Goal: Feedback & Contribution: Contribute content

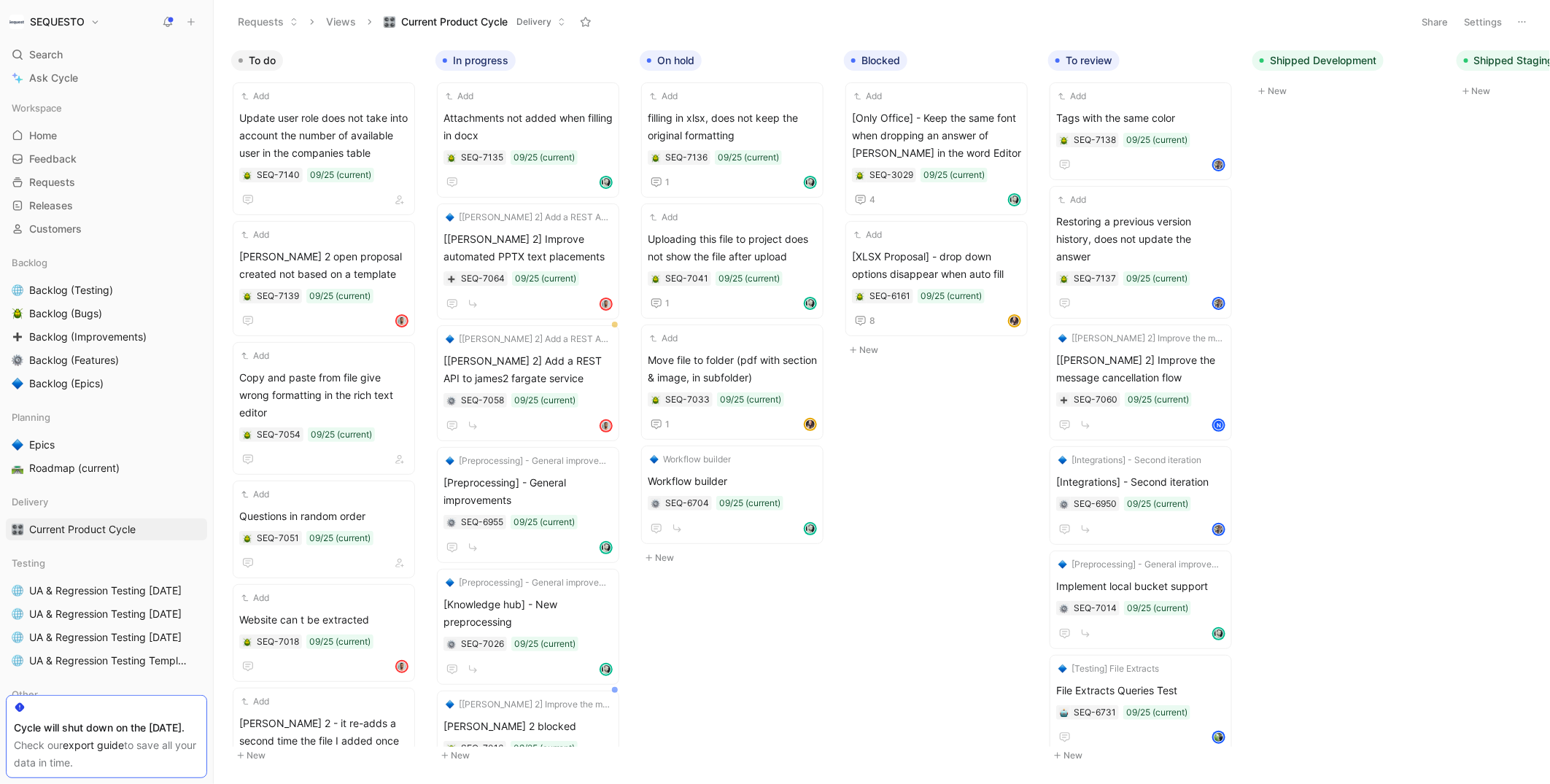
click at [193, 17] on icon at bounding box center [191, 22] width 10 height 10
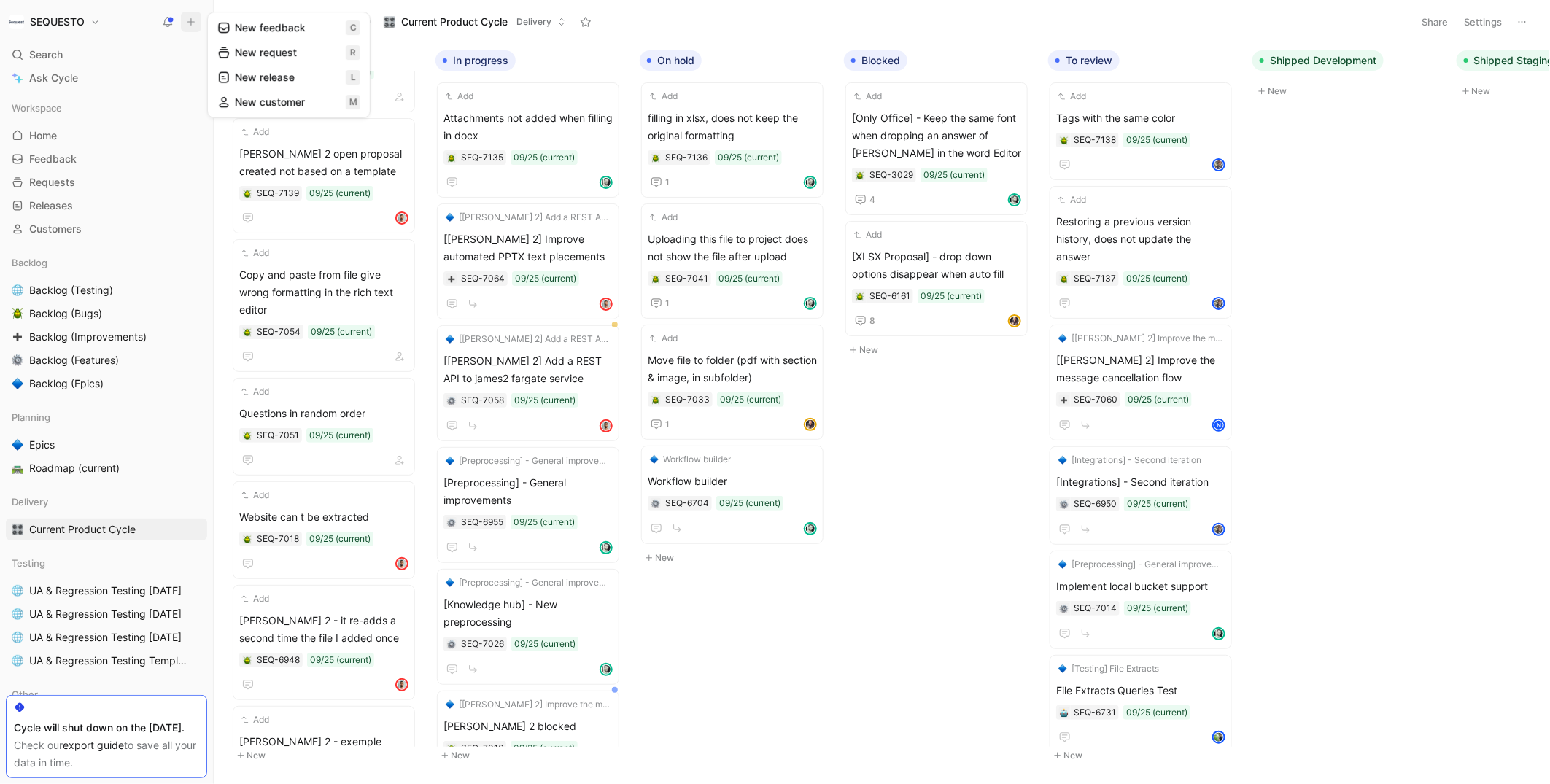
click at [272, 23] on button "New feedback c" at bounding box center [289, 28] width 156 height 25
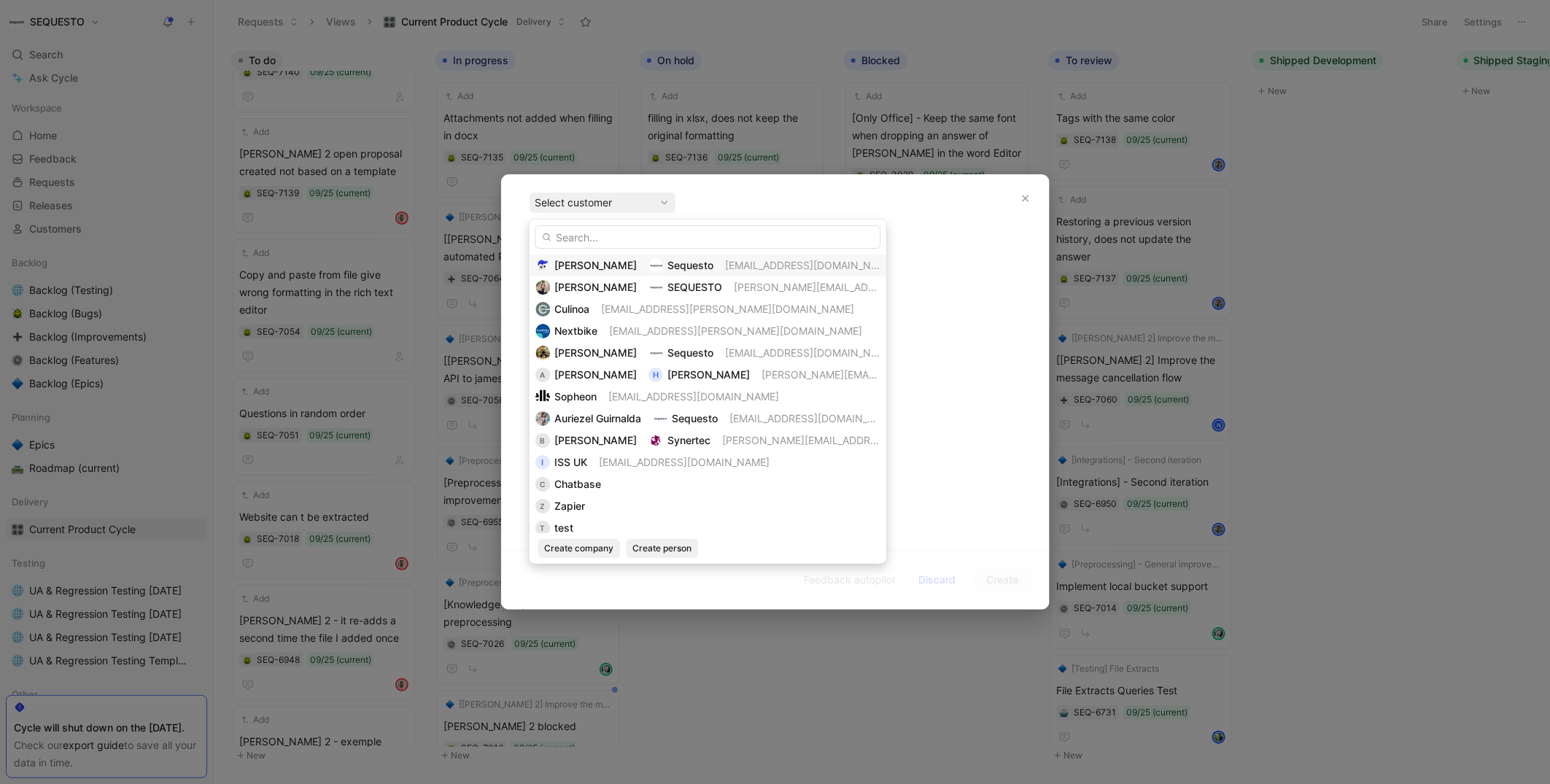
click at [578, 260] on span "[PERSON_NAME]" at bounding box center [596, 265] width 83 height 12
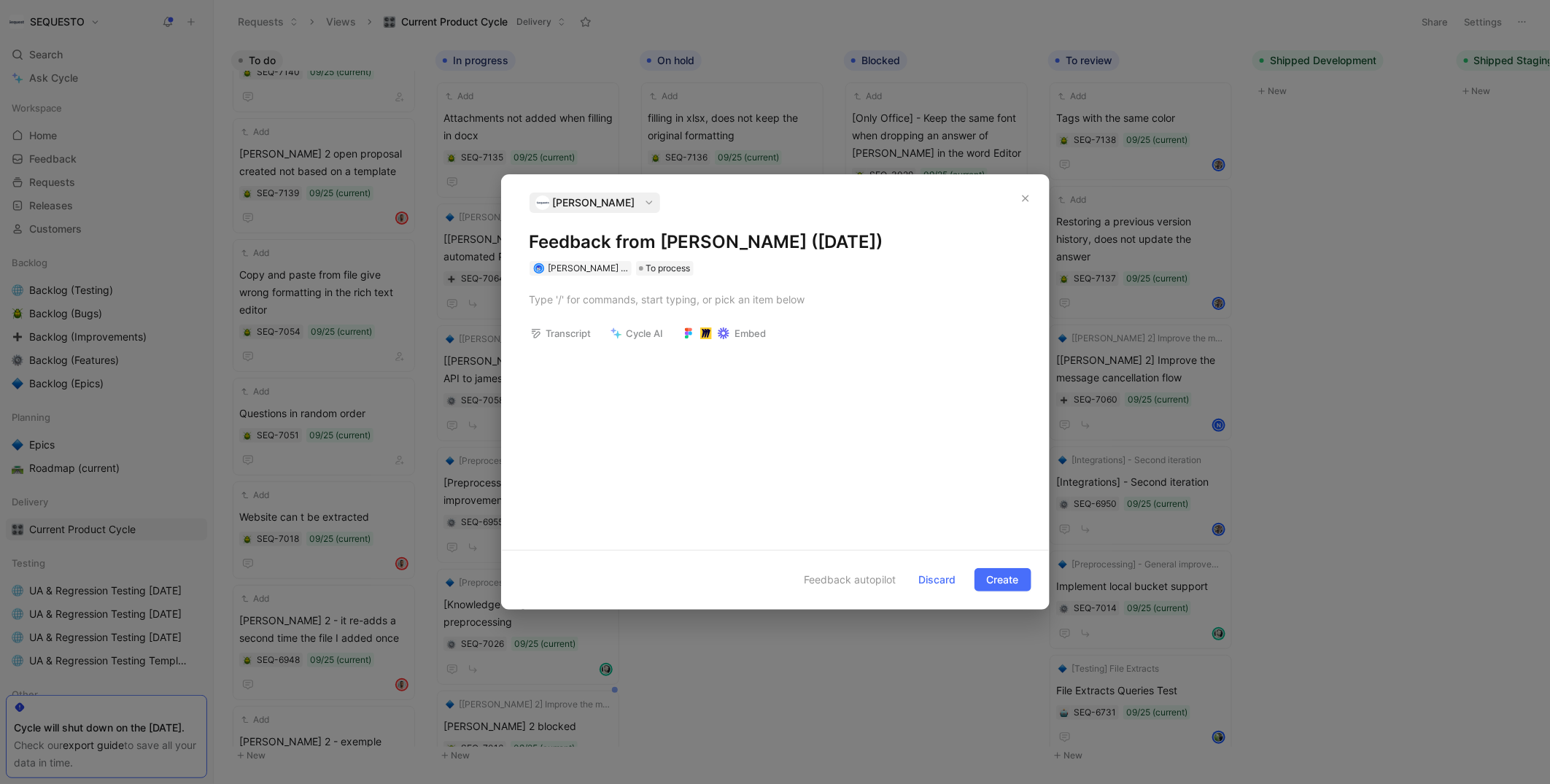
click at [569, 239] on h1 "Feedback from [PERSON_NAME] ([DATE])" at bounding box center [775, 242] width 491 height 23
click at [572, 290] on p at bounding box center [775, 299] width 547 height 24
click at [553, 299] on div "IN proposal, list of question" at bounding box center [783, 297] width 477 height 15
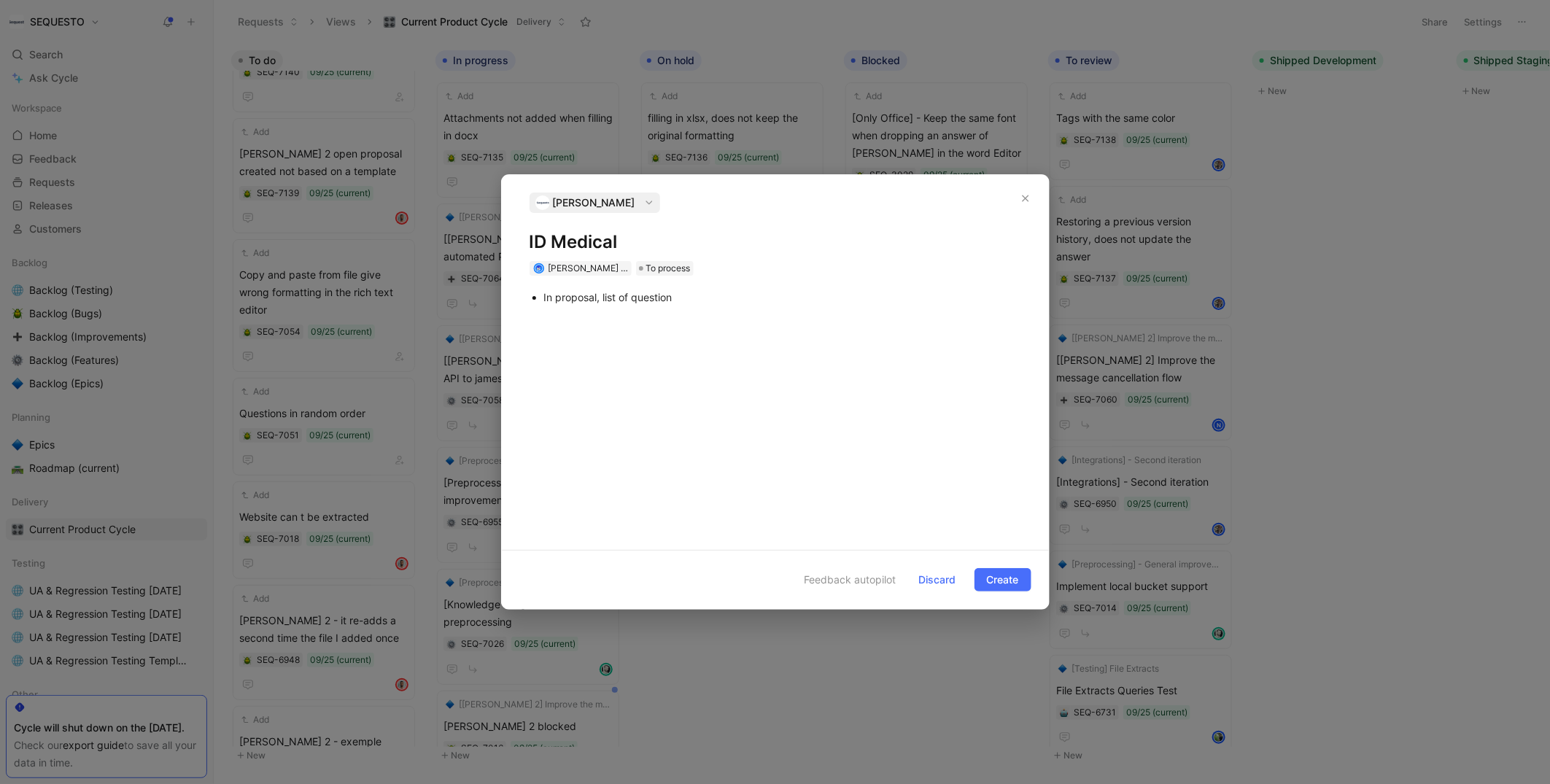
click at [688, 299] on div "In proposal, list of question" at bounding box center [783, 297] width 477 height 15
